Goal: Task Accomplishment & Management: Complete application form

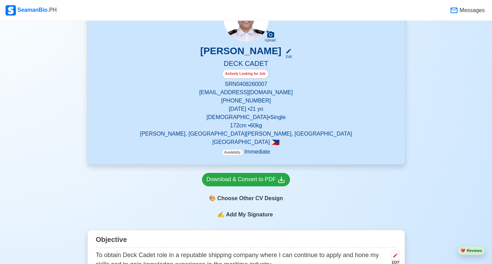
scroll to position [311, 0]
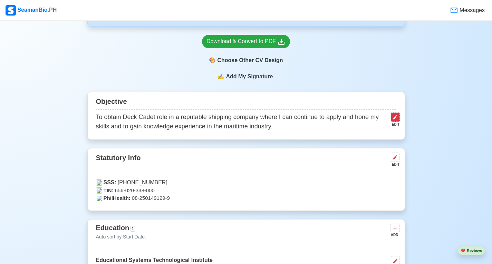
click at [398, 117] on button at bounding box center [395, 116] width 9 height 9
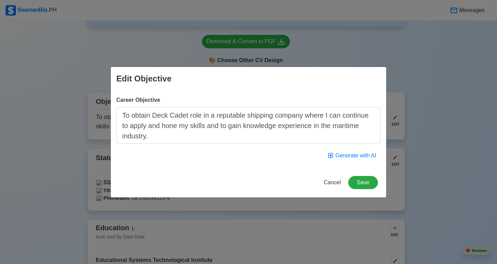
drag, startPoint x: 256, startPoint y: 136, endPoint x: 7, endPoint y: 75, distance: 256.8
click at [8, 76] on div "Edit Objective Career Objective To obtain Deck Cadet role in a reputable shippi…" at bounding box center [248, 132] width 497 height 264
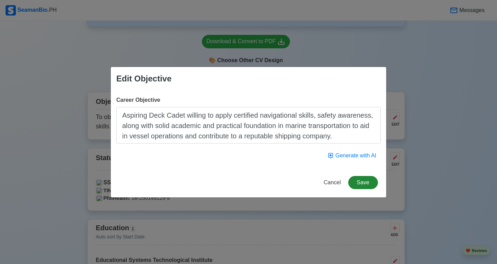
type textarea "Aspiring Deck Cadet willing to apply certified navigational skills, safety awar…"
click at [362, 183] on button "Save" at bounding box center [363, 182] width 30 height 13
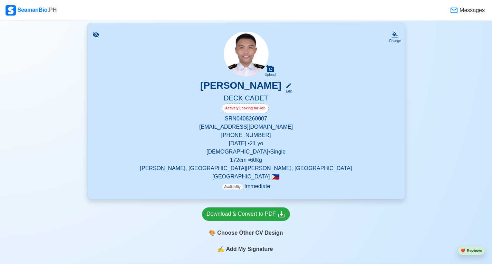
scroll to position [276, 0]
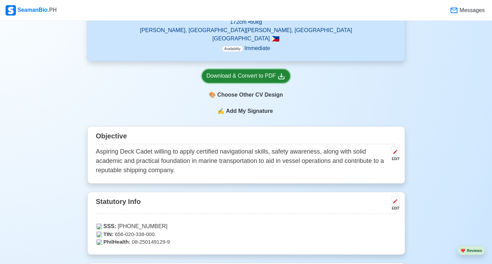
click at [251, 76] on div "Download & Convert to PDF" at bounding box center [245, 76] width 79 height 9
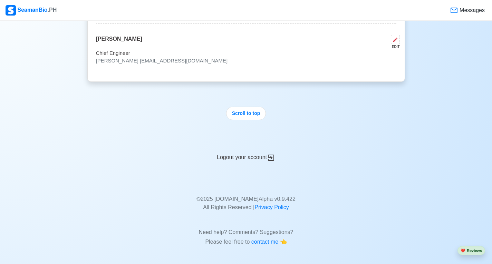
scroll to position [1365, 0]
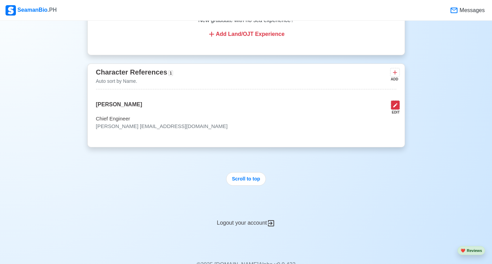
click at [396, 107] on icon at bounding box center [395, 105] width 4 height 4
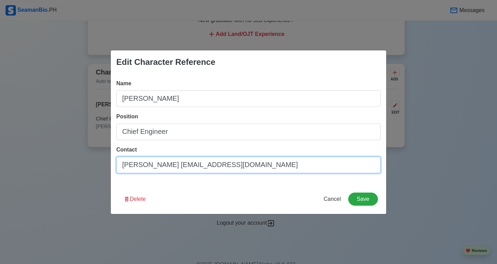
click at [264, 167] on input "[PERSON_NAME] [EMAIL_ADDRESS][DOMAIN_NAME]" at bounding box center [248, 165] width 264 height 17
drag, startPoint x: 265, startPoint y: 167, endPoint x: 0, endPoint y: 133, distance: 267.5
click at [0, 133] on div "Edit Character Reference Name Henry R. Manzano Position Chief Engineer Contact …" at bounding box center [248, 132] width 497 height 264
click at [194, 164] on input "Contact" at bounding box center [248, 165] width 264 height 17
click at [247, 170] on input "Contact" at bounding box center [248, 165] width 264 height 17
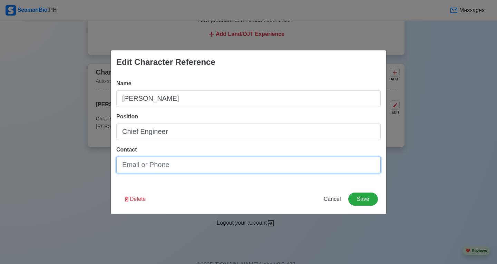
paste input "9397463315"
type input "9397463315"
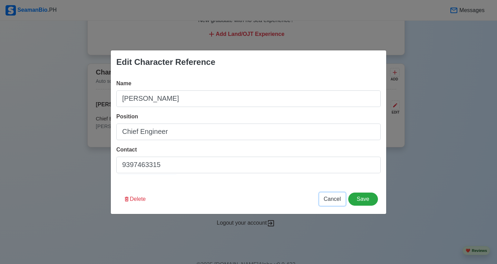
click at [338, 200] on span "Cancel" at bounding box center [332, 199] width 17 height 6
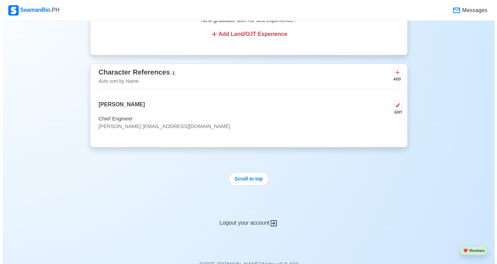
scroll to position [1296, 0]
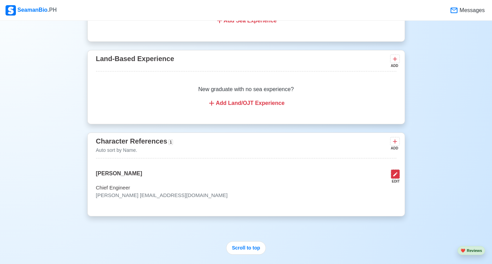
click at [395, 179] on button at bounding box center [395, 173] width 9 height 9
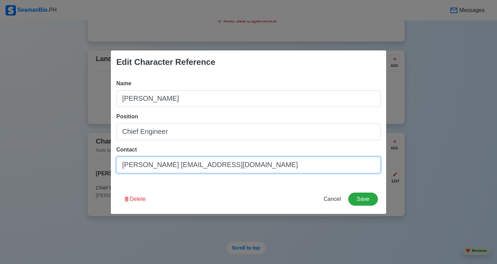
drag, startPoint x: 172, startPoint y: 167, endPoint x: 46, endPoint y: 164, distance: 126.7
click at [48, 165] on div "Edit Character Reference Name Henry R. Manzano Position Chief Engineer Contact …" at bounding box center [248, 132] width 497 height 264
type input "cehrm_1011@yahoo.com"
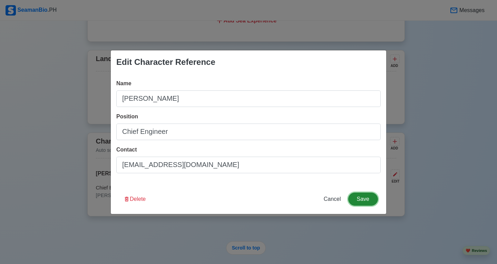
click at [362, 197] on button "Save" at bounding box center [363, 199] width 30 height 13
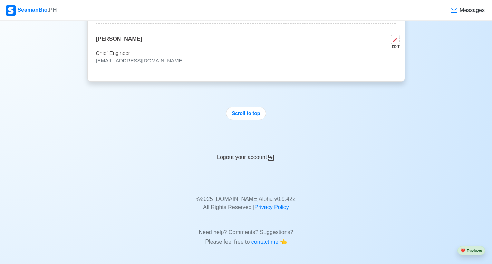
scroll to position [1365, 0]
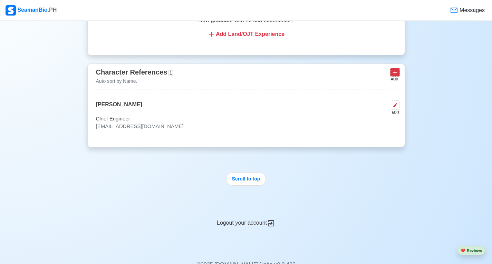
click at [397, 76] on icon at bounding box center [394, 72] width 7 height 7
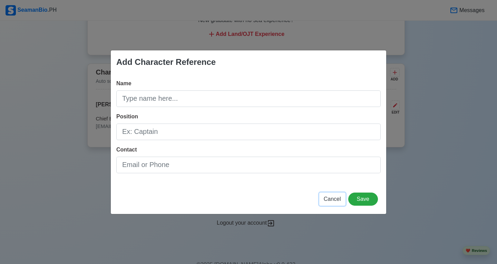
click at [331, 203] on button "Cancel" at bounding box center [332, 199] width 26 height 13
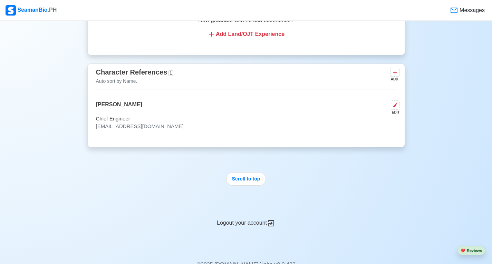
scroll to position [1193, 0]
